Goal: Entertainment & Leisure: Consume media (video, audio)

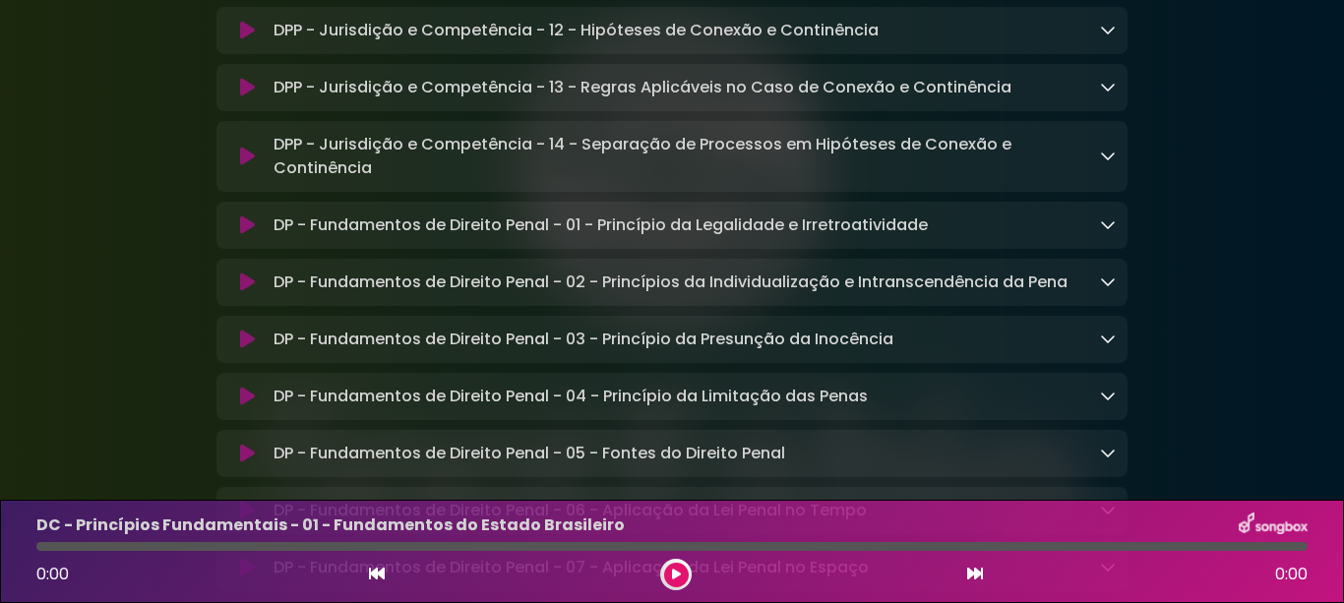
scroll to position [10236, 0]
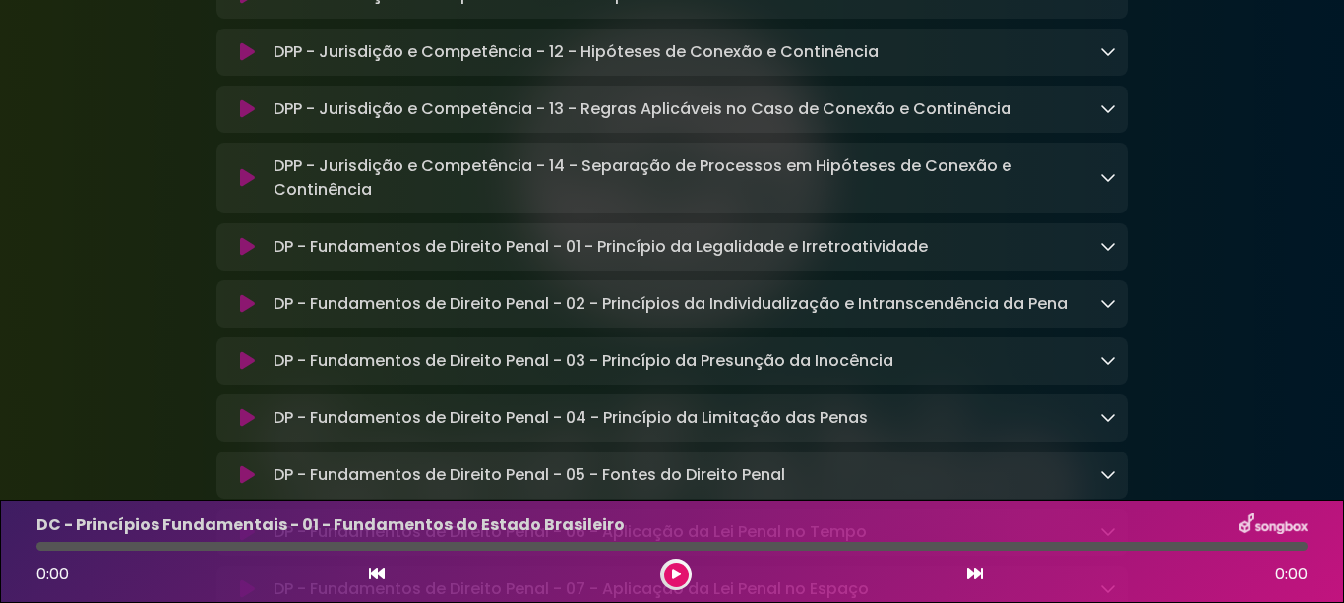
click at [243, 62] on icon at bounding box center [247, 52] width 15 height 20
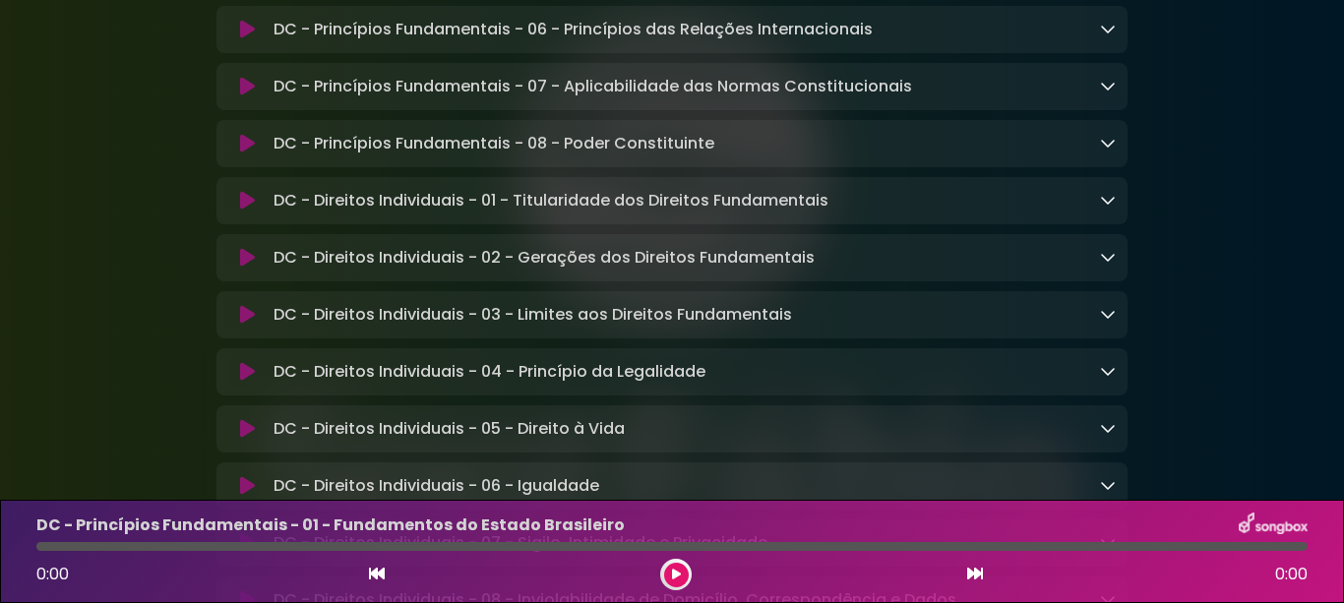
scroll to position [984, 0]
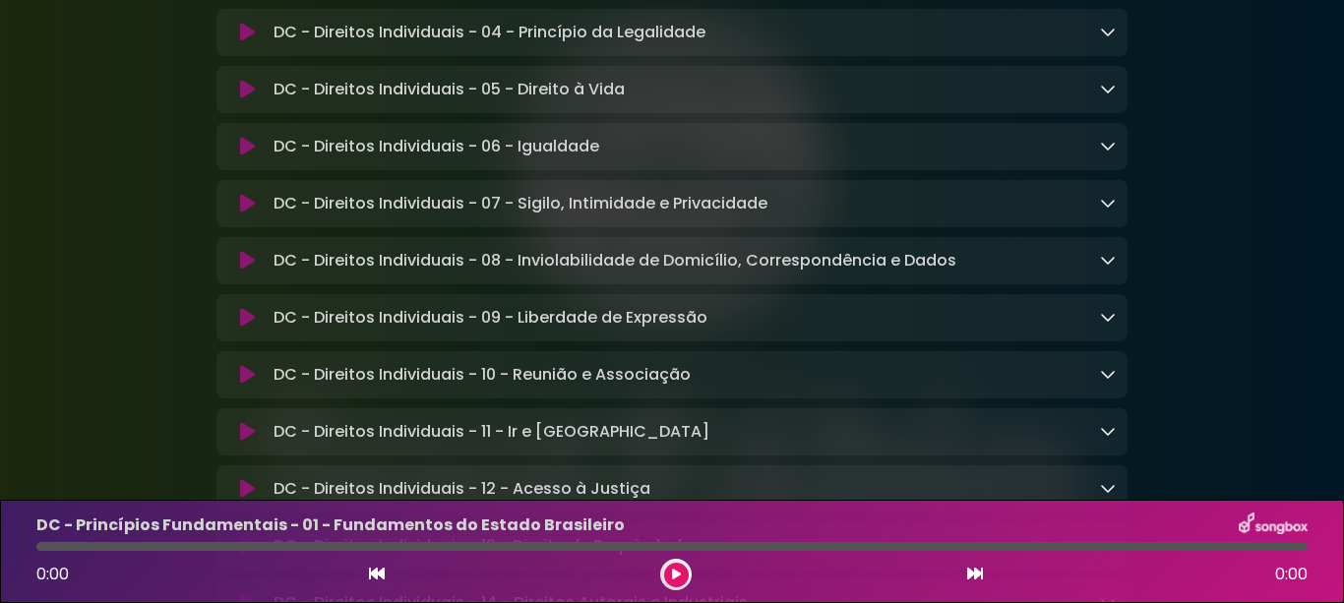
click at [241, 214] on icon at bounding box center [247, 204] width 15 height 20
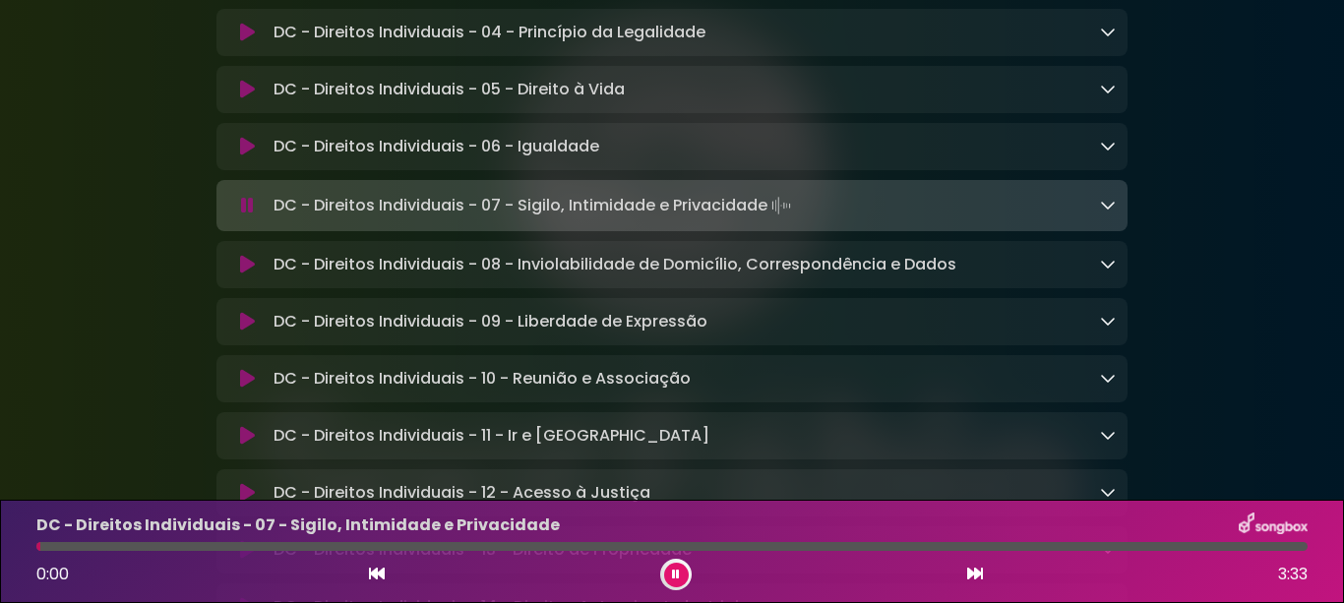
click at [239, 216] on button at bounding box center [246, 206] width 37 height 20
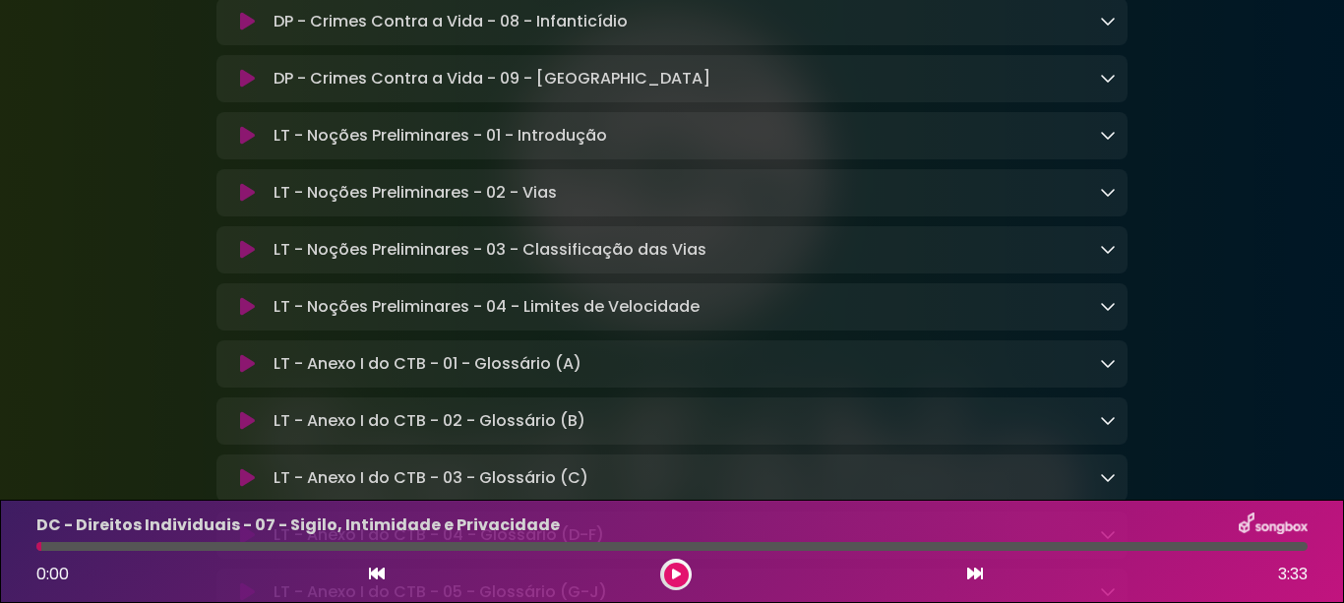
scroll to position [13349, 0]
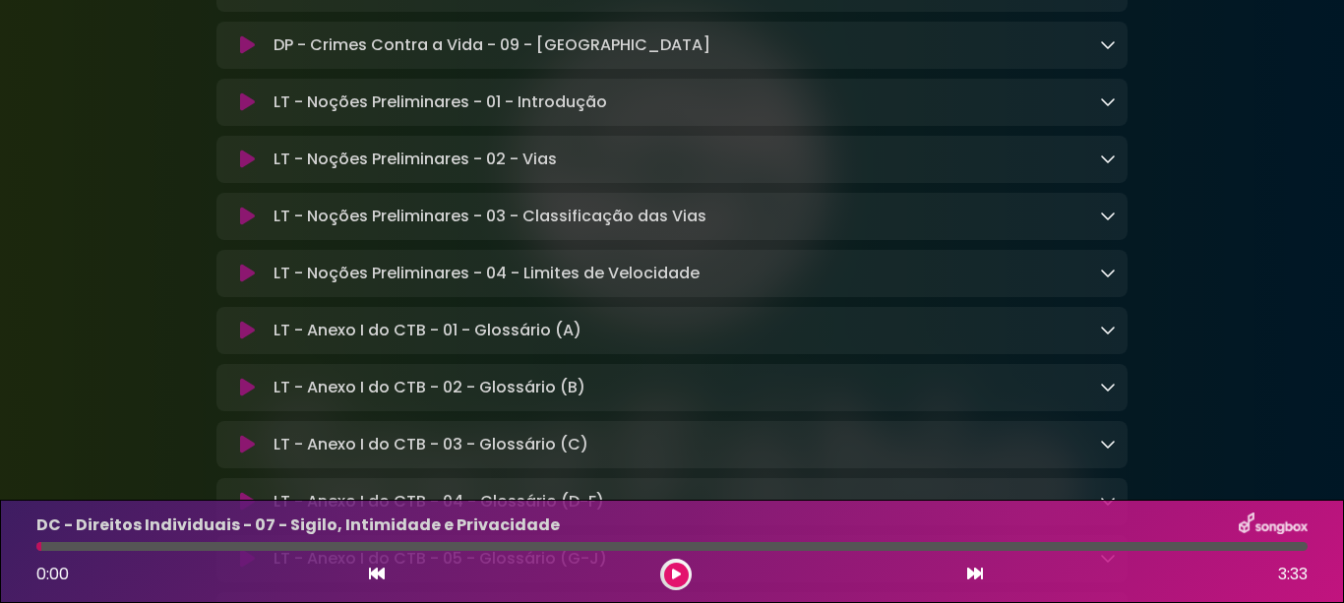
click at [244, 55] on icon at bounding box center [247, 45] width 15 height 20
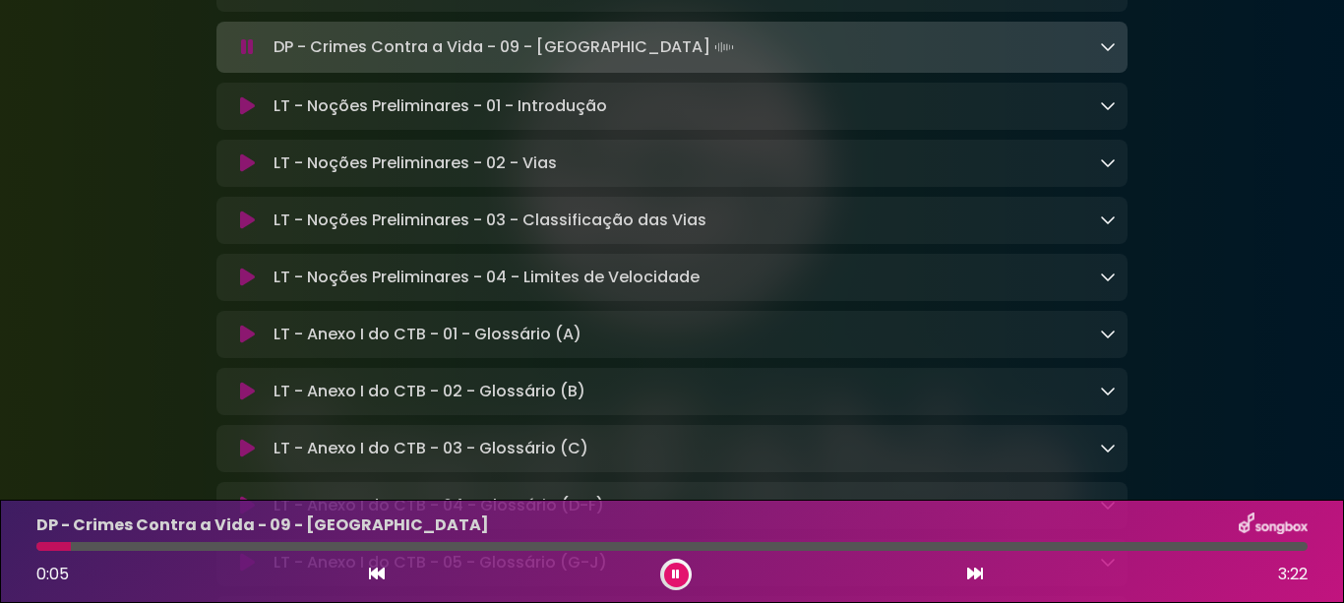
click at [247, 57] on icon at bounding box center [247, 47] width 13 height 20
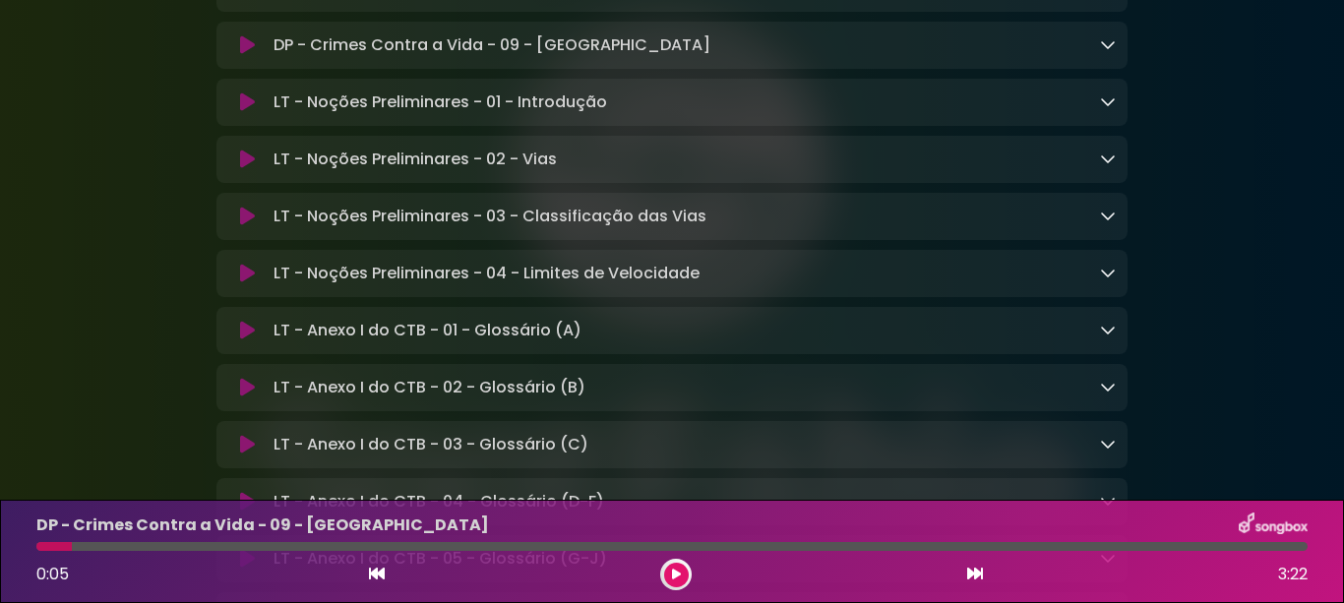
click at [247, 112] on icon at bounding box center [247, 103] width 15 height 20
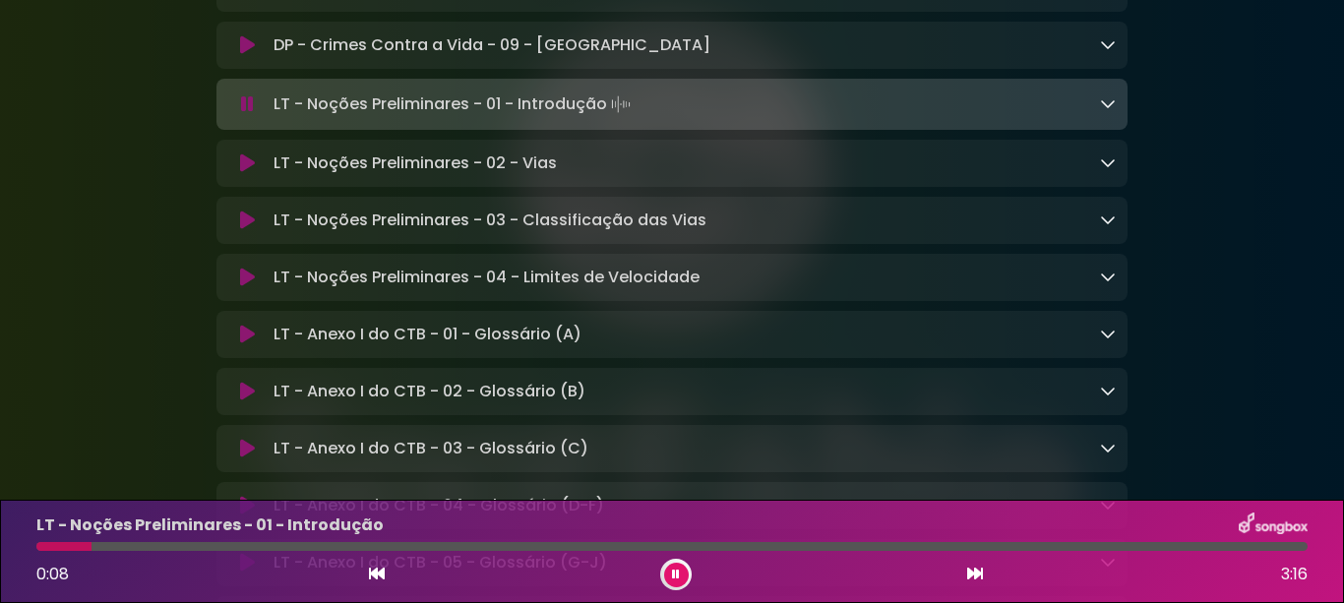
click at [243, 114] on icon at bounding box center [247, 104] width 13 height 20
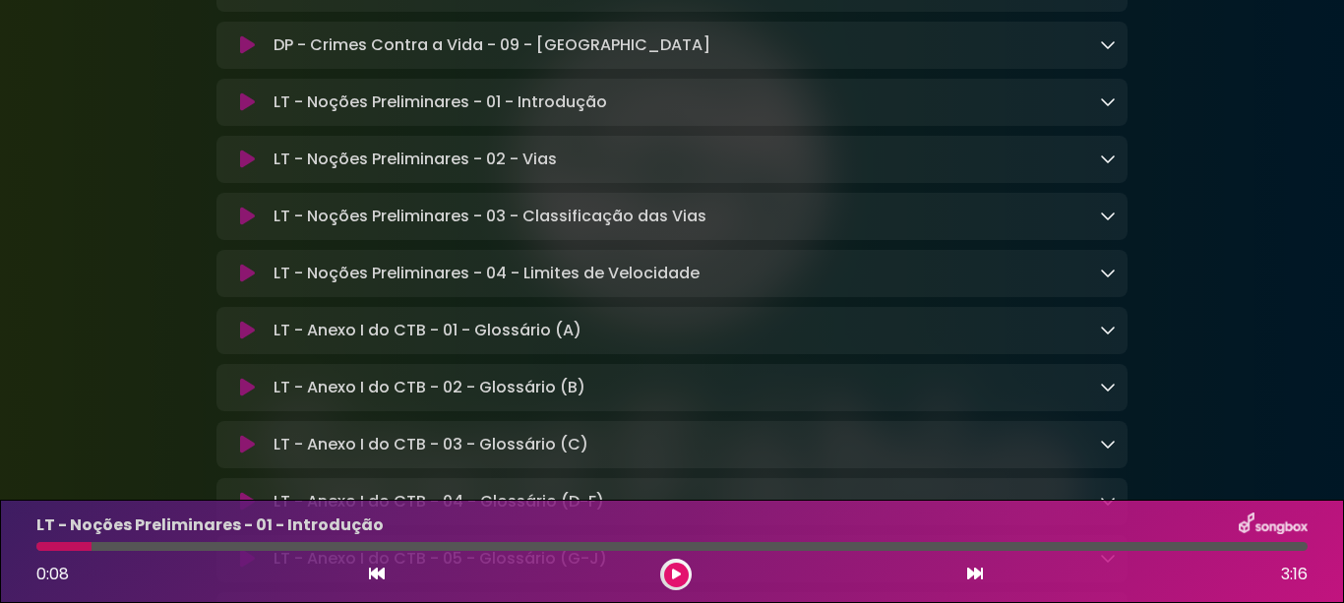
click at [246, 112] on icon at bounding box center [247, 103] width 15 height 20
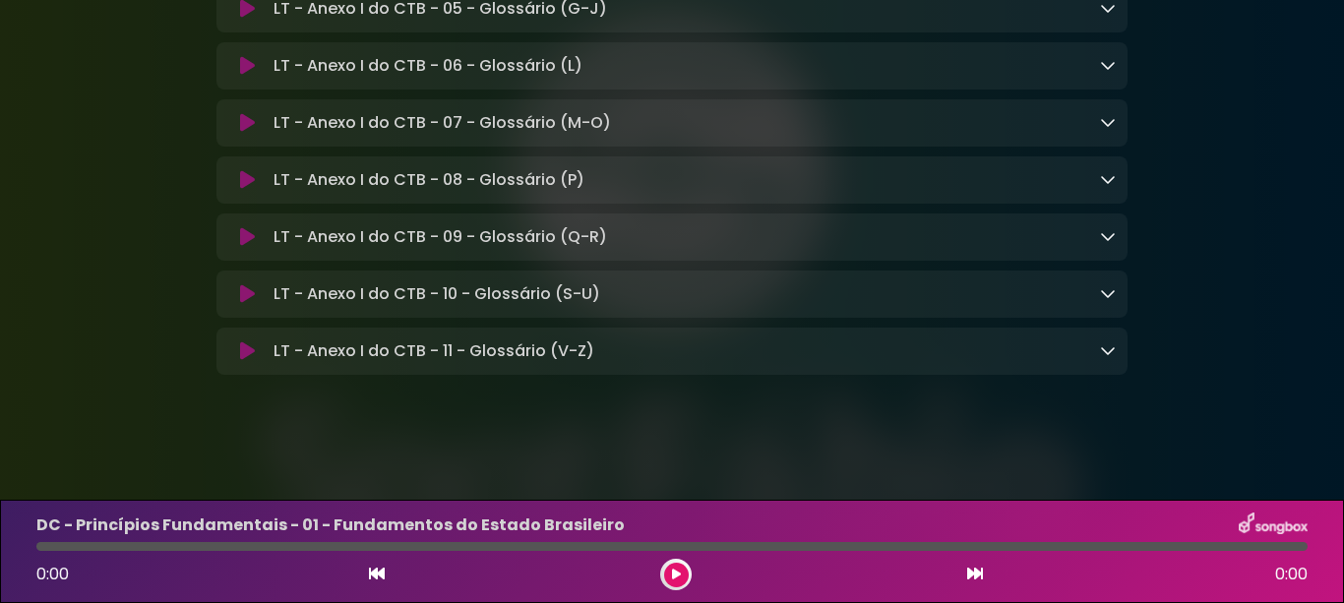
scroll to position [14136, 0]
click at [250, 348] on icon at bounding box center [247, 352] width 15 height 20
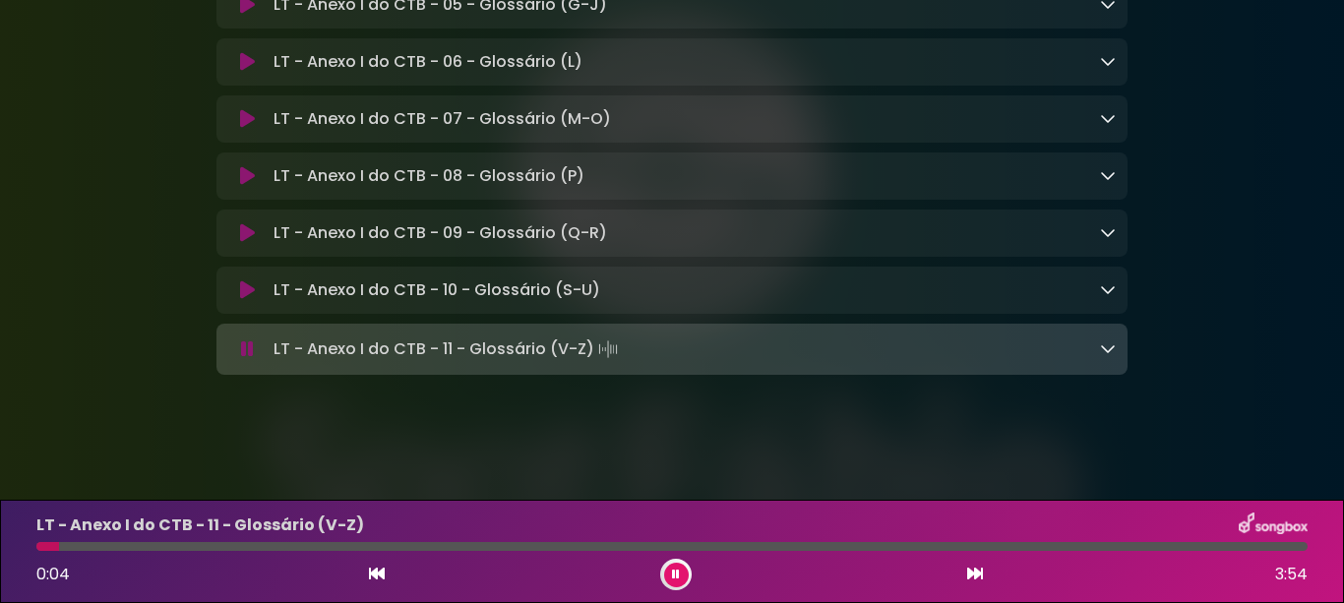
click at [248, 347] on icon at bounding box center [247, 350] width 13 height 20
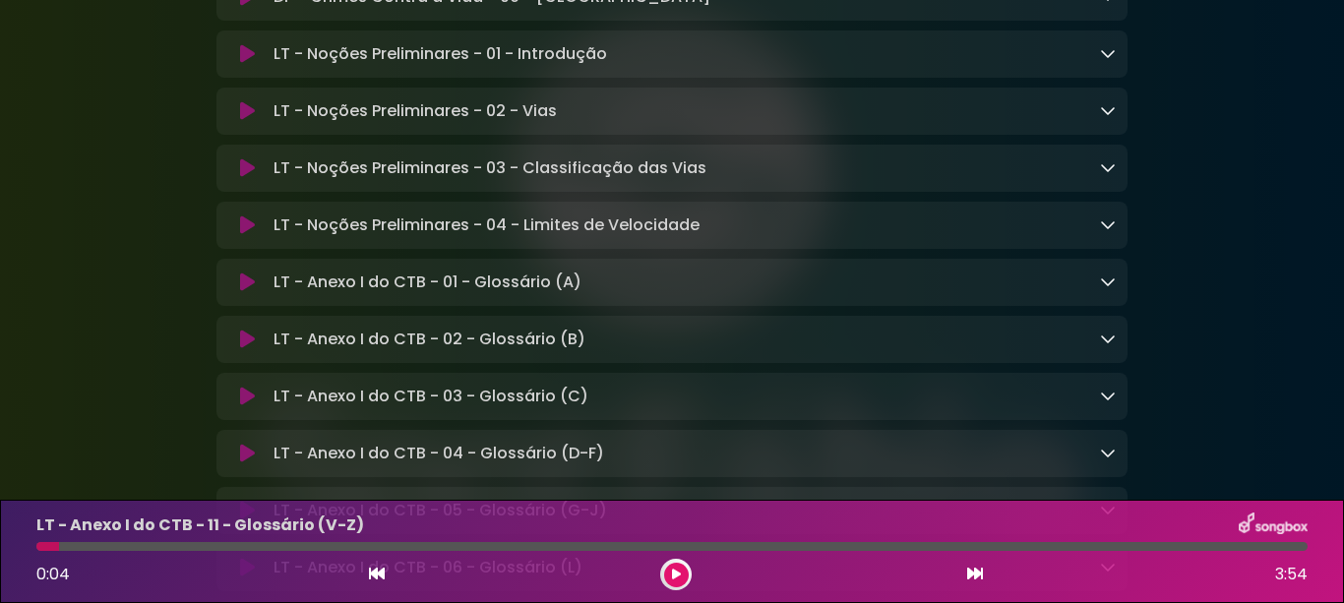
scroll to position [13349, 0]
